Goal: Transaction & Acquisition: Download file/media

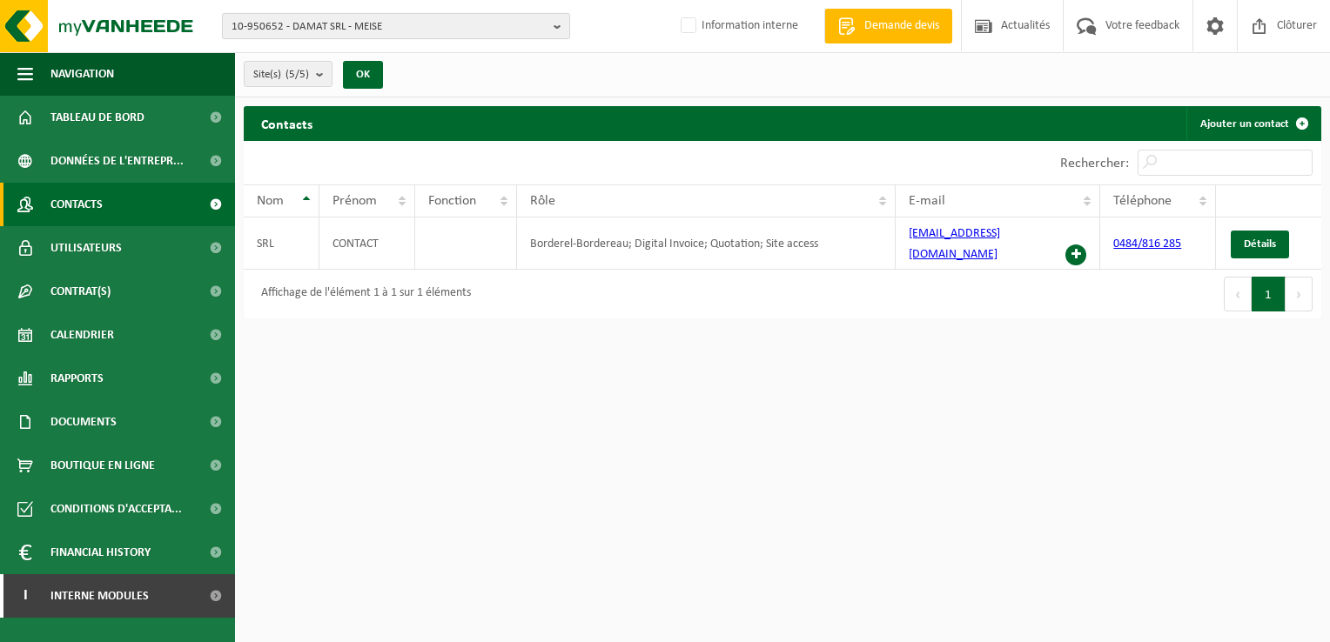
click at [346, 33] on span "10-950652 - DAMAT SRL - MEISE" at bounding box center [389, 27] width 315 height 26
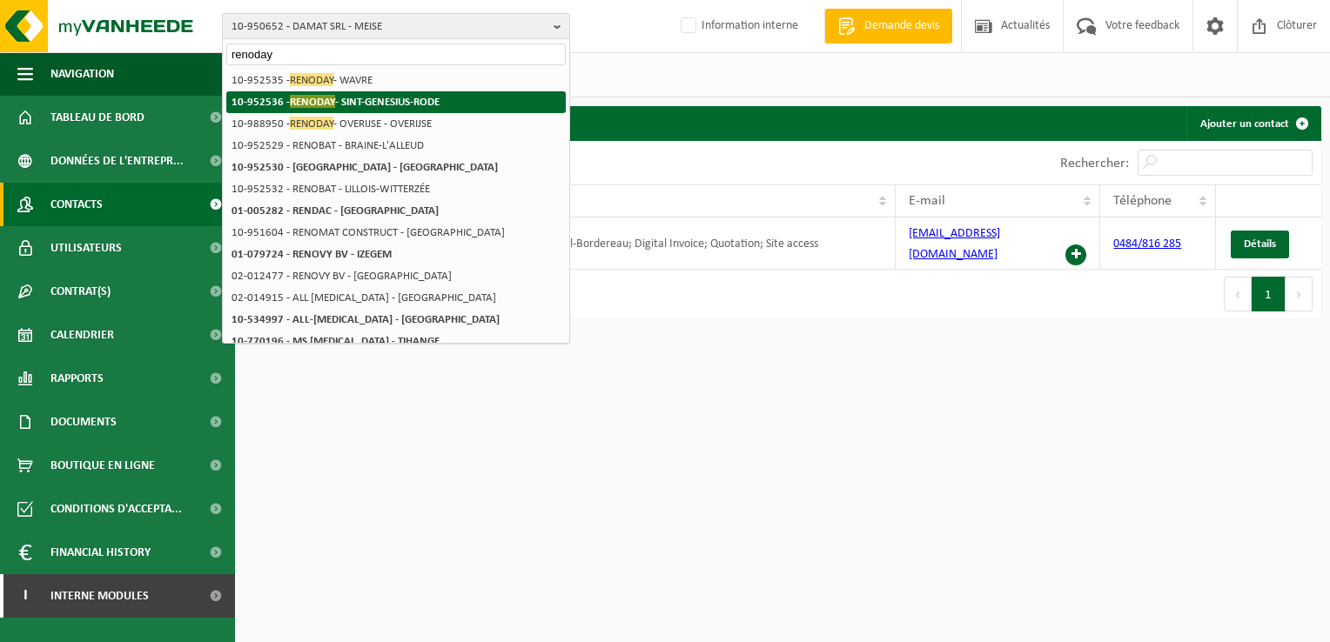
type input "renoday"
click at [392, 103] on strong "10-952536 - RENODAY - SINT-GENESIUS-RODE" at bounding box center [336, 101] width 208 height 13
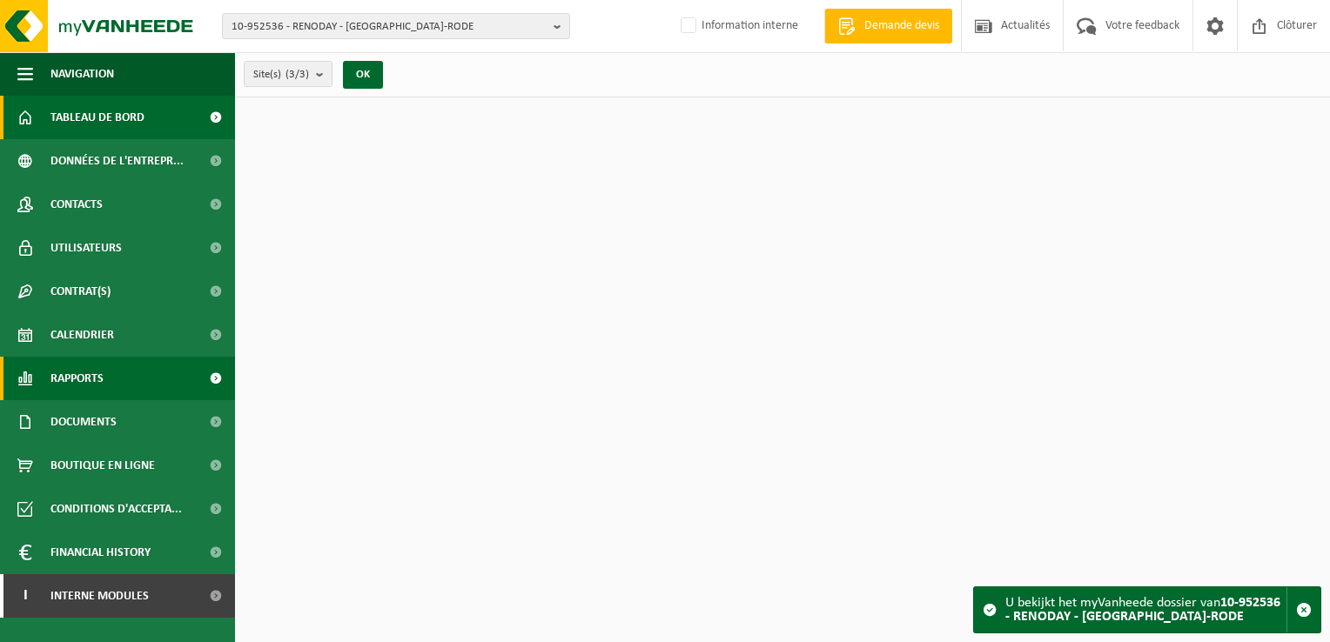
click at [97, 388] on span "Rapports" at bounding box center [76, 379] width 53 height 44
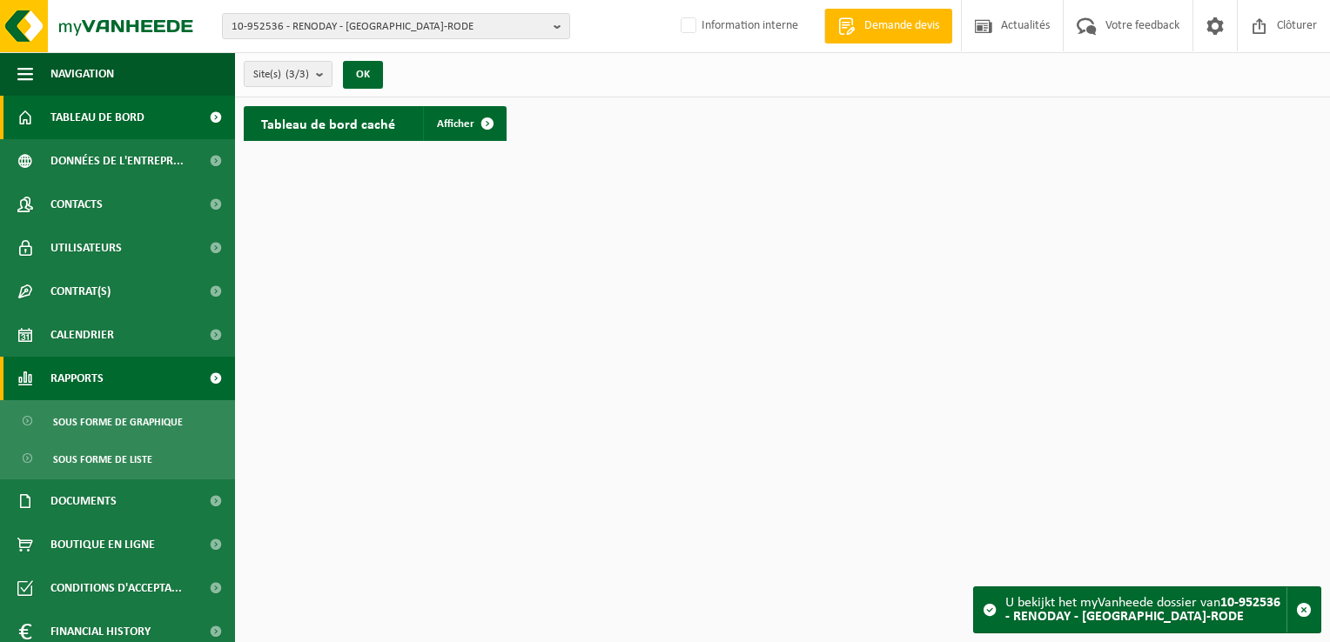
click at [94, 385] on span "Rapports" at bounding box center [76, 379] width 53 height 44
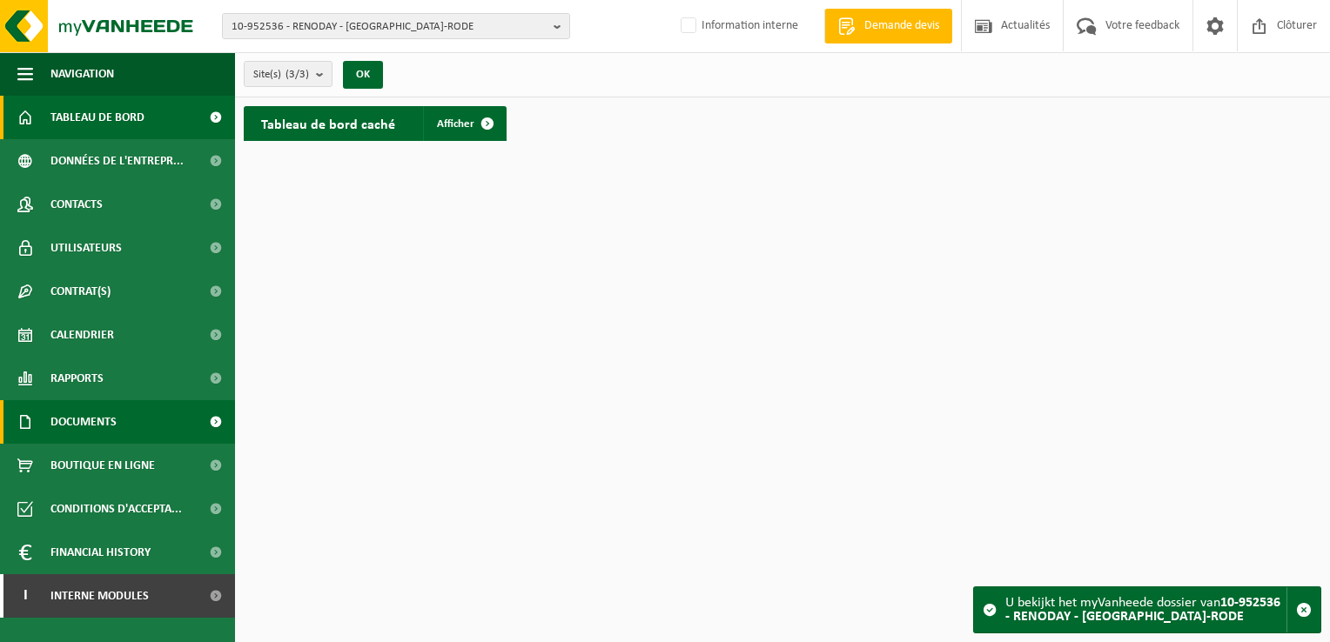
click at [99, 426] on span "Documents" at bounding box center [83, 422] width 66 height 44
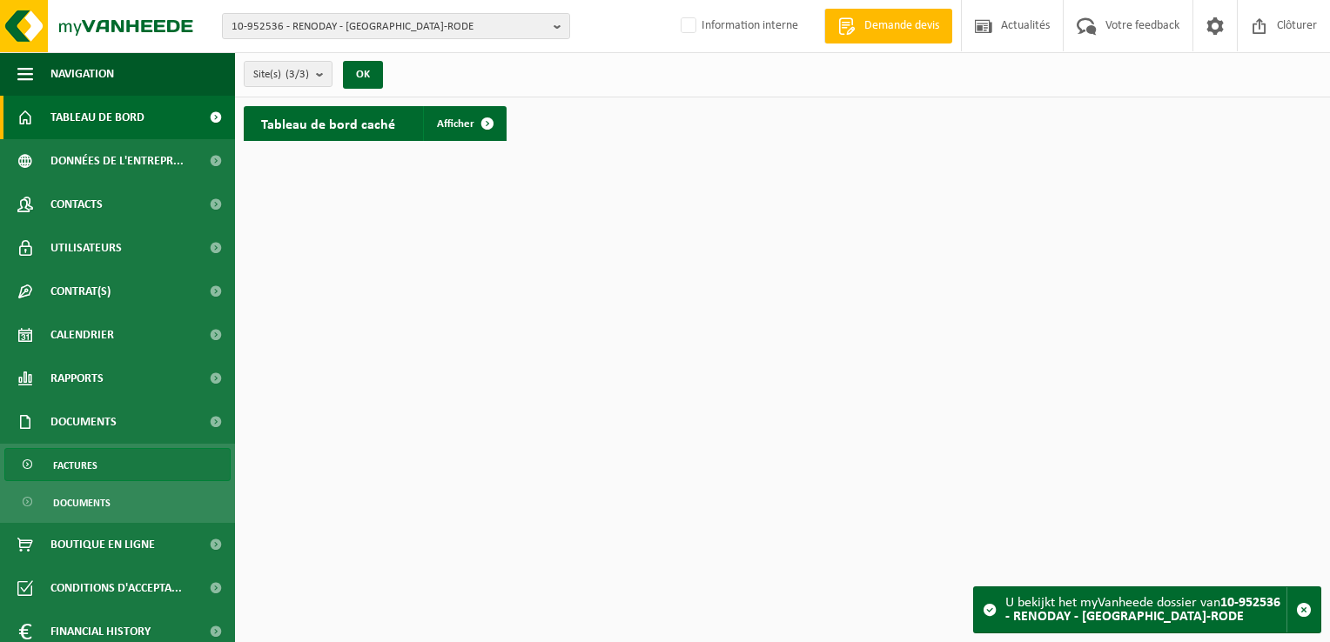
click at [86, 470] on span "Factures" at bounding box center [75, 465] width 44 height 33
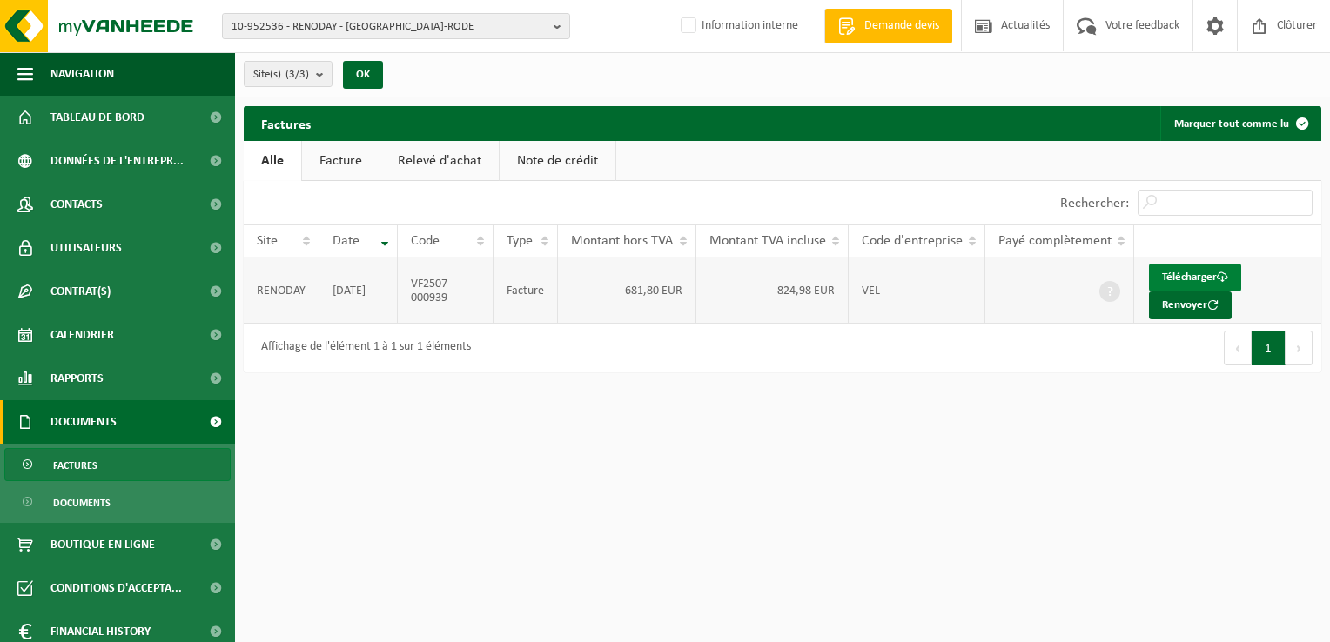
click at [1207, 279] on link "Télécharger" at bounding box center [1195, 278] width 92 height 28
